Goal: Navigation & Orientation: Find specific page/section

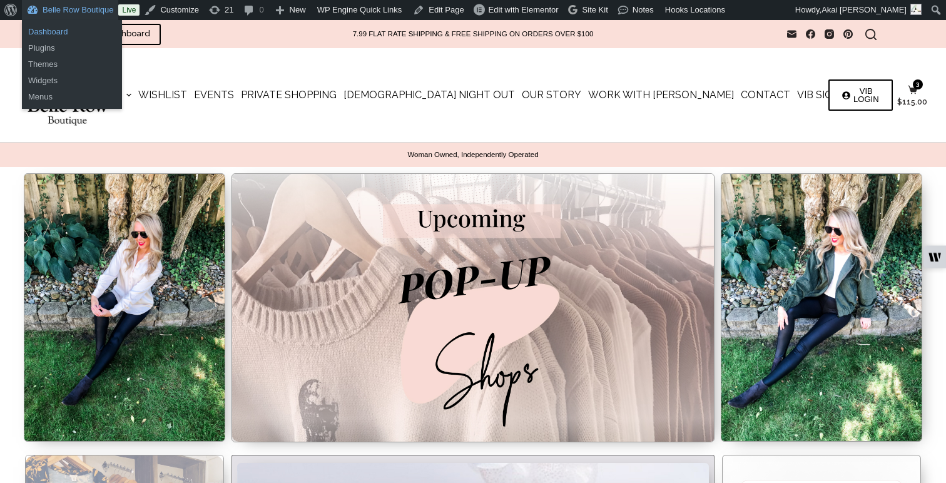
click at [40, 31] on link "Dashboard" at bounding box center [72, 32] width 100 height 16
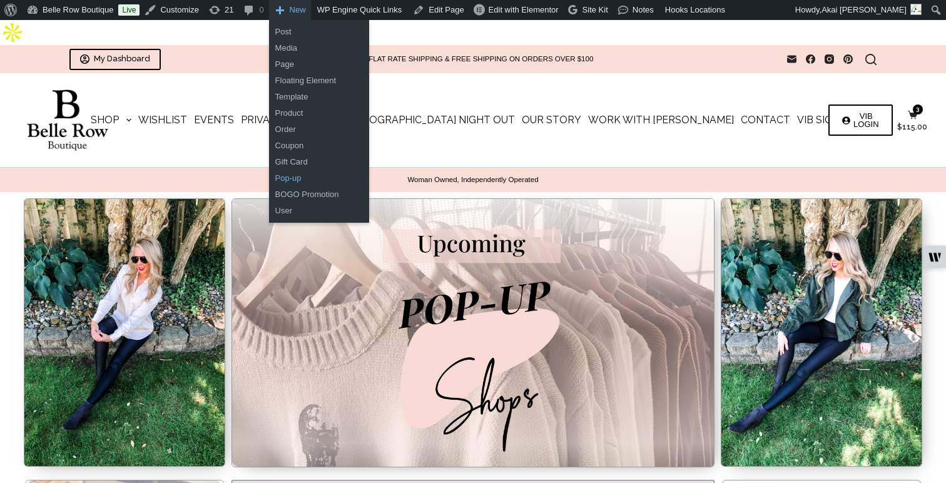
click at [288, 180] on link "Pop-up" at bounding box center [319, 178] width 100 height 16
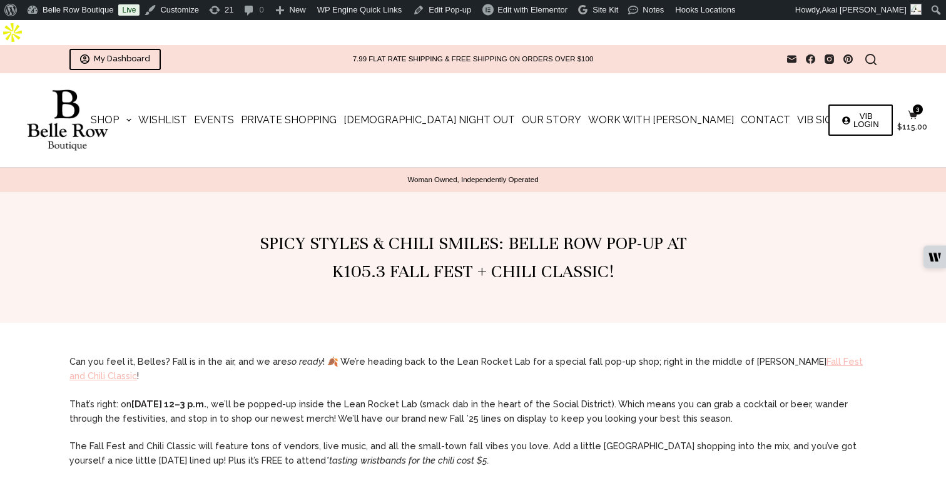
click at [59, 94] on img at bounding box center [67, 120] width 97 height 62
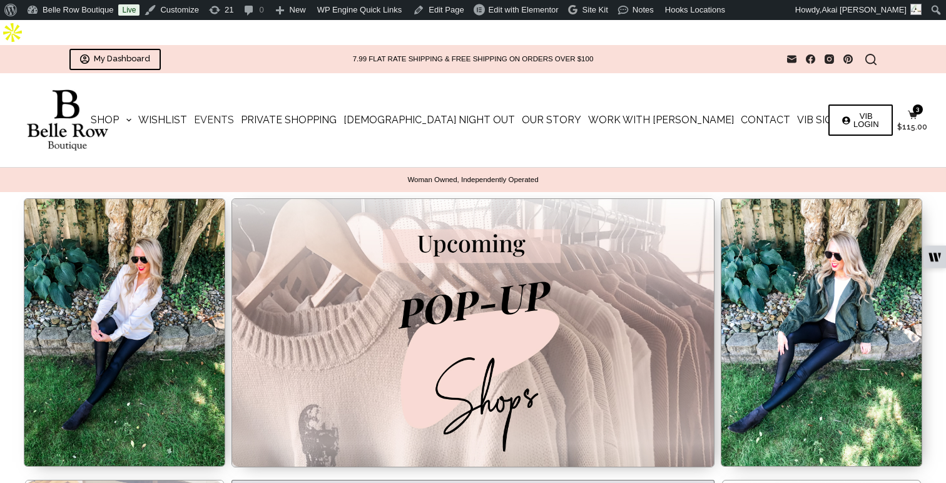
click at [237, 100] on link "Events" at bounding box center [213, 120] width 47 height 94
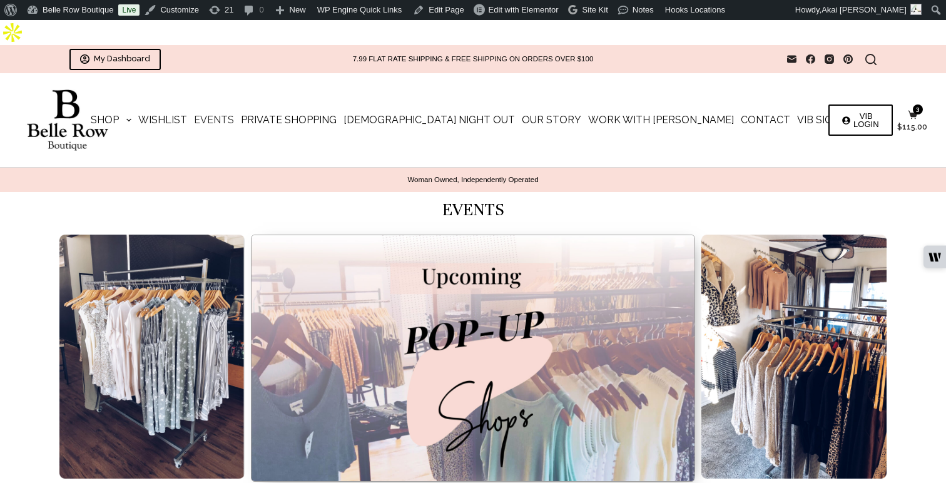
click at [315, 168] on div "Woman Owned, Independently Operated" at bounding box center [473, 180] width 908 height 24
click at [237, 97] on link "Events" at bounding box center [213, 120] width 47 height 94
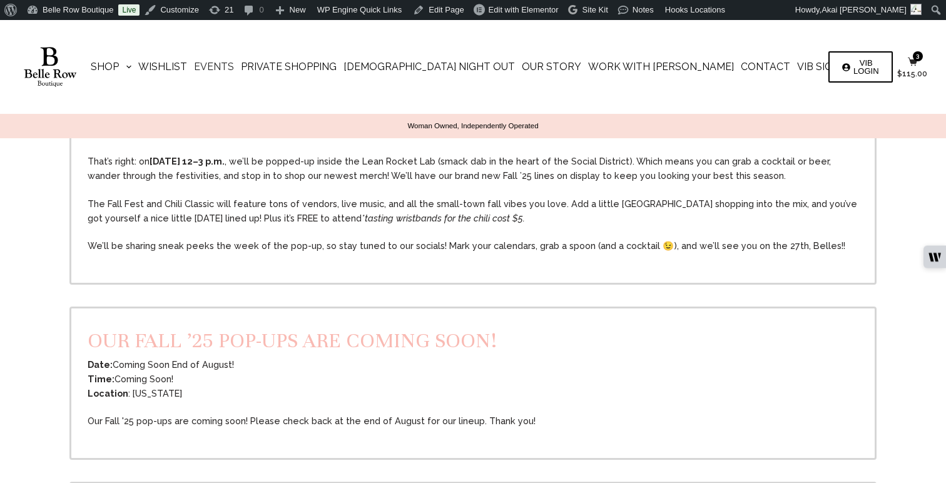
scroll to position [517, 0]
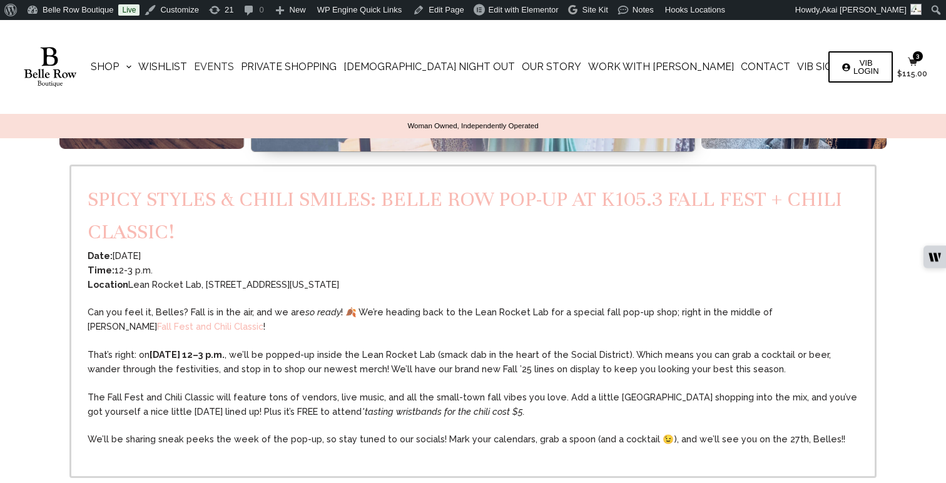
scroll to position [272, 0]
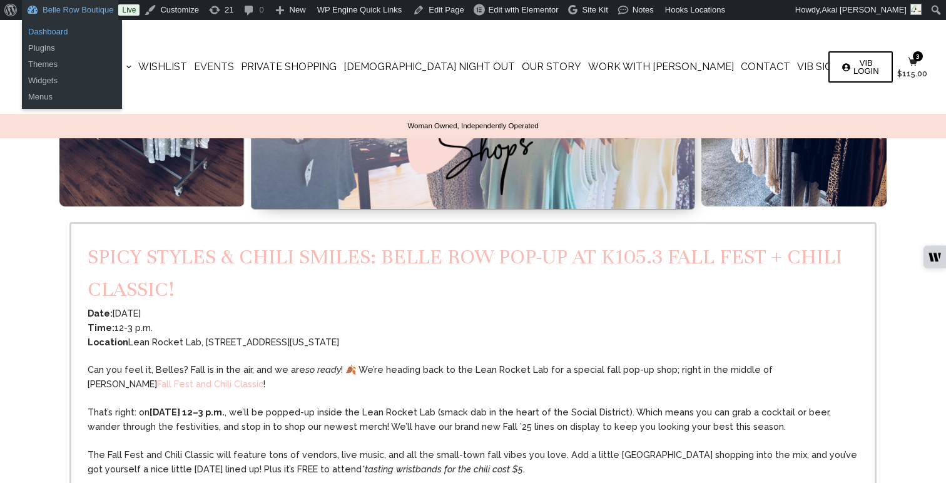
click at [51, 31] on link "Dashboard" at bounding box center [72, 32] width 100 height 16
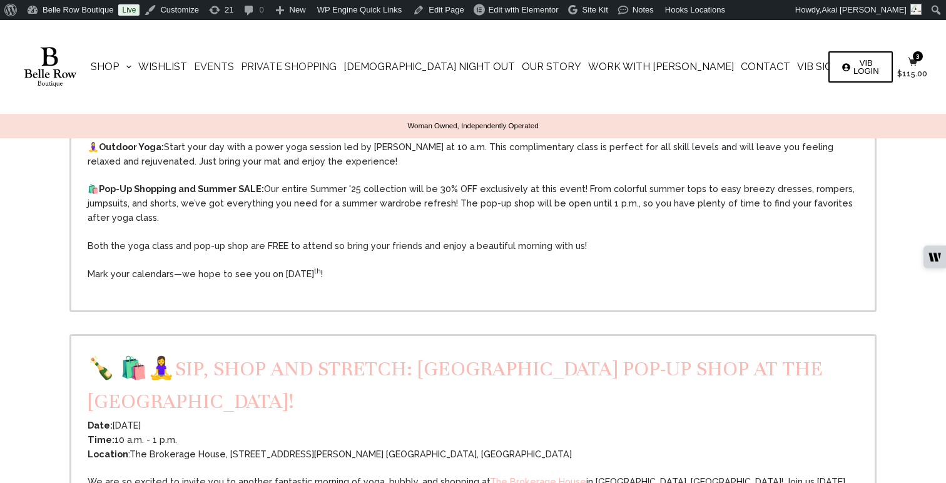
scroll to position [1049, 0]
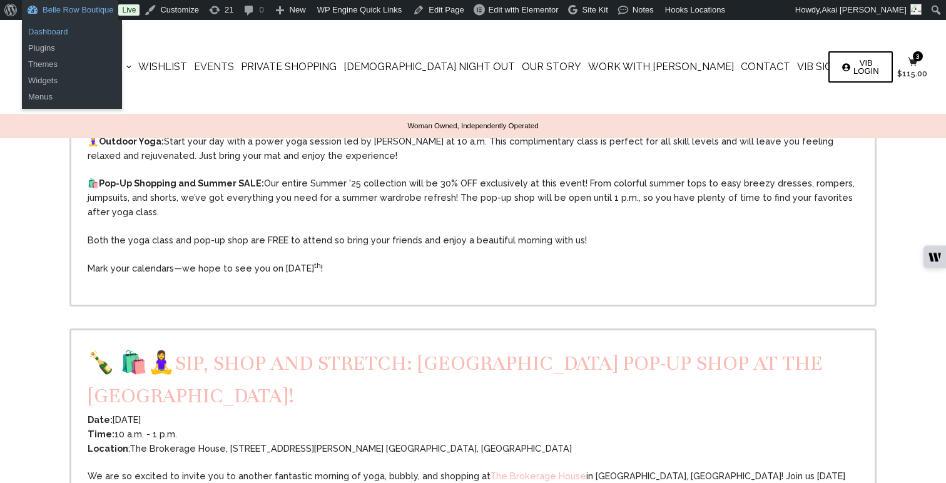
click at [50, 34] on link "Dashboard" at bounding box center [72, 32] width 100 height 16
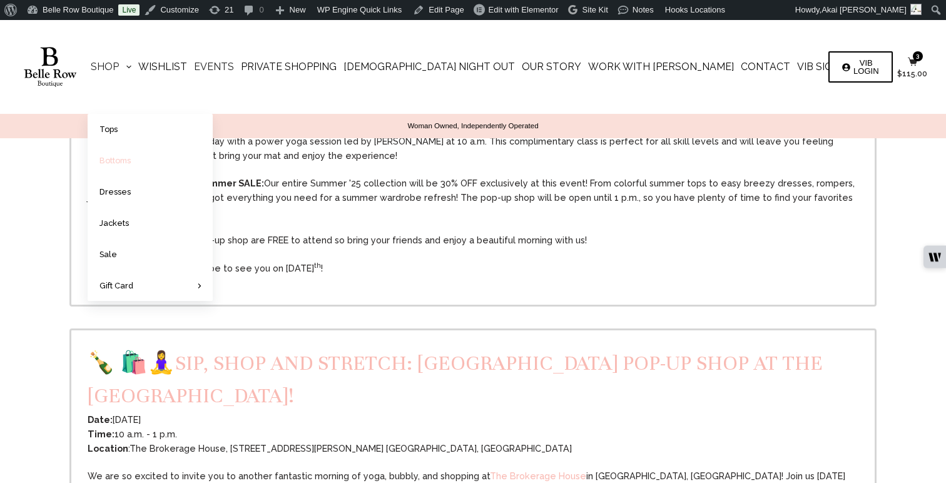
click at [213, 158] on link "Bottoms" at bounding box center [150, 160] width 125 height 31
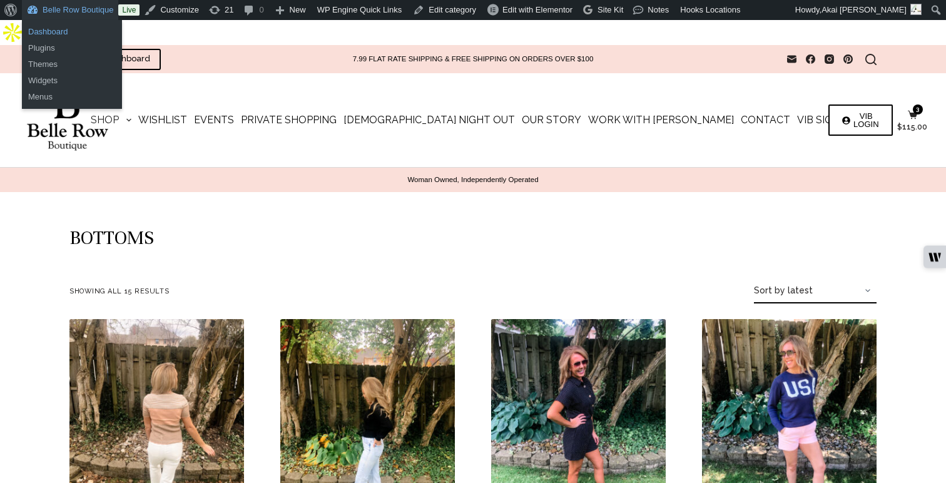
click at [56, 36] on link "Dashboard" at bounding box center [72, 32] width 100 height 16
